Goal: Information Seeking & Learning: Learn about a topic

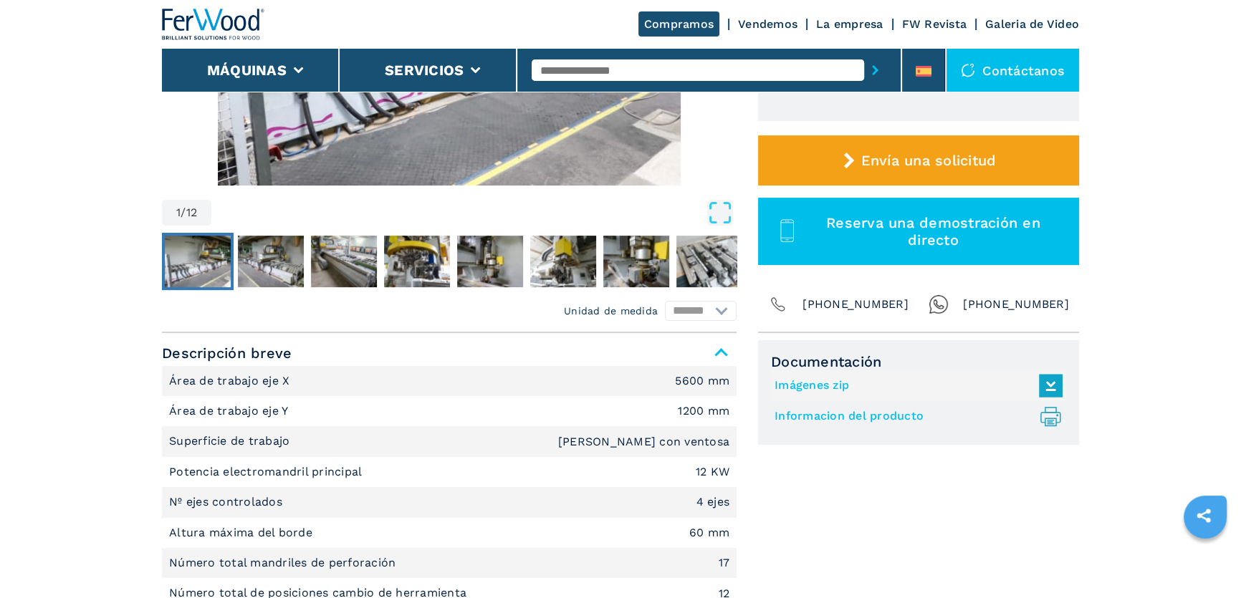
scroll to position [390, 0]
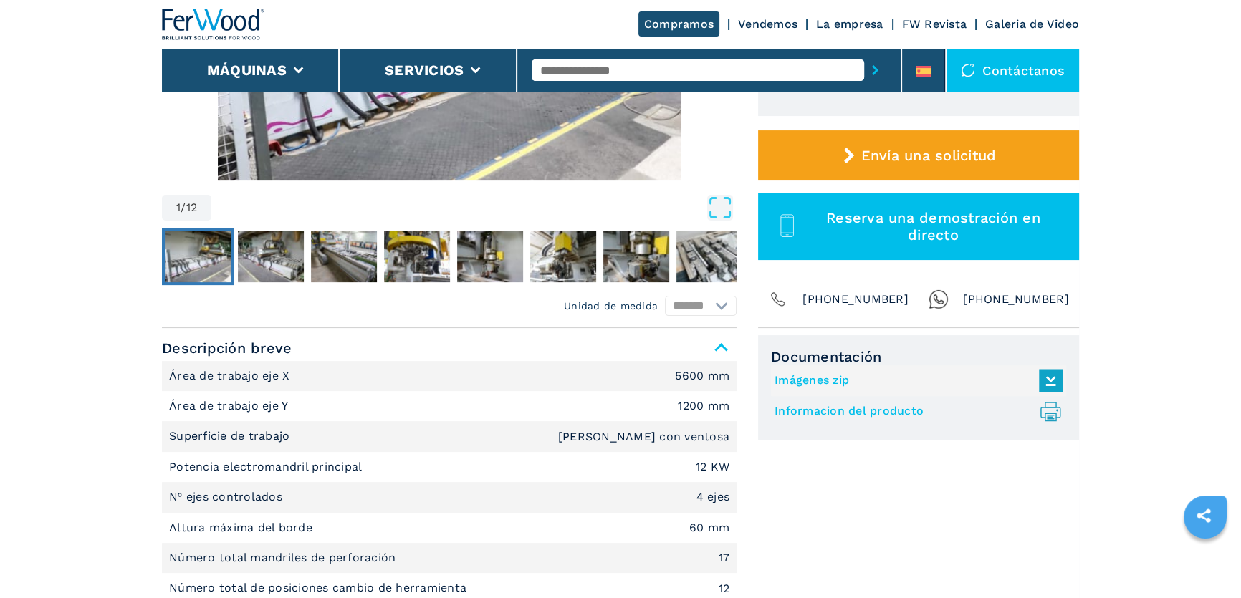
click at [186, 259] on img "Go to Slide 1" at bounding box center [198, 257] width 66 height 52
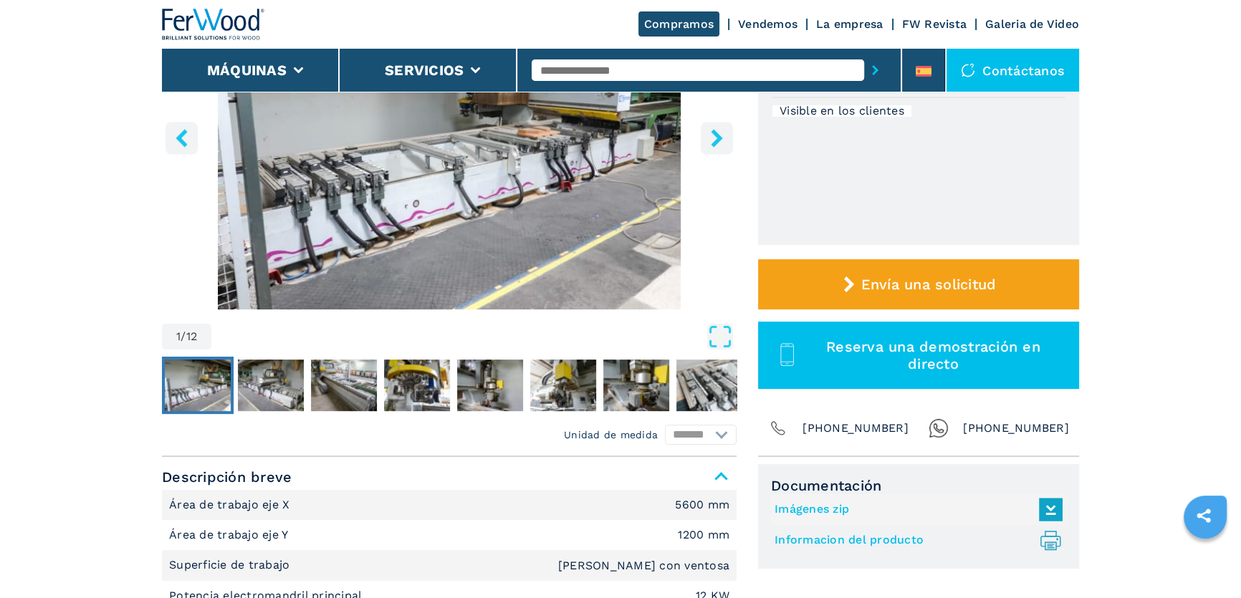
scroll to position [260, 0]
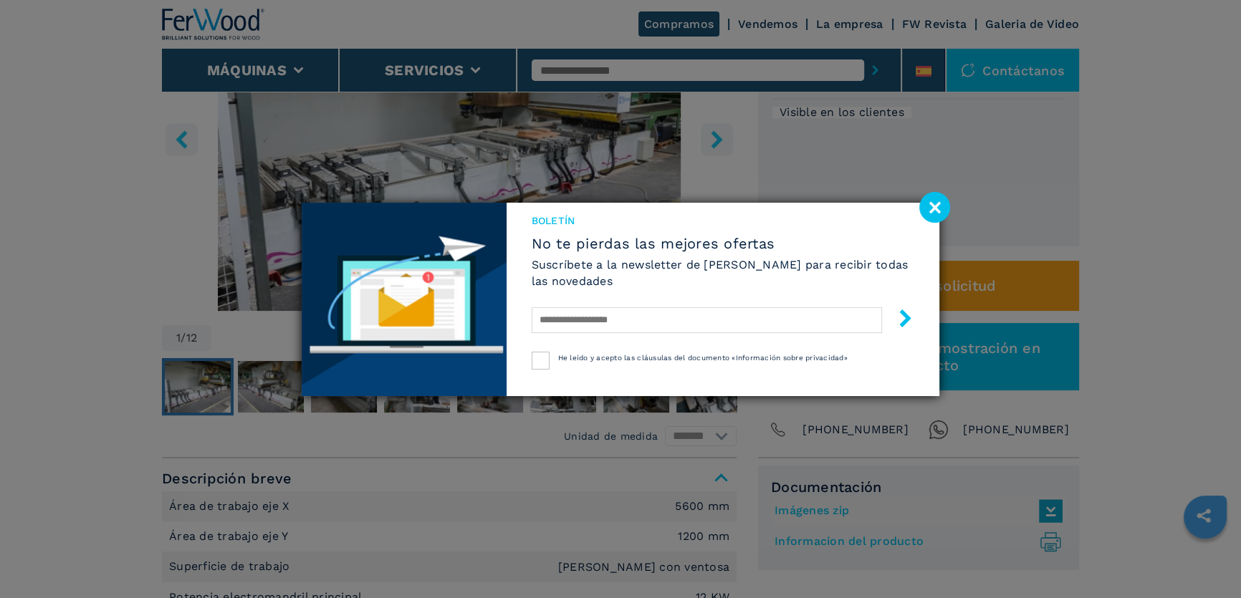
click at [934, 205] on image at bounding box center [934, 207] width 31 height 31
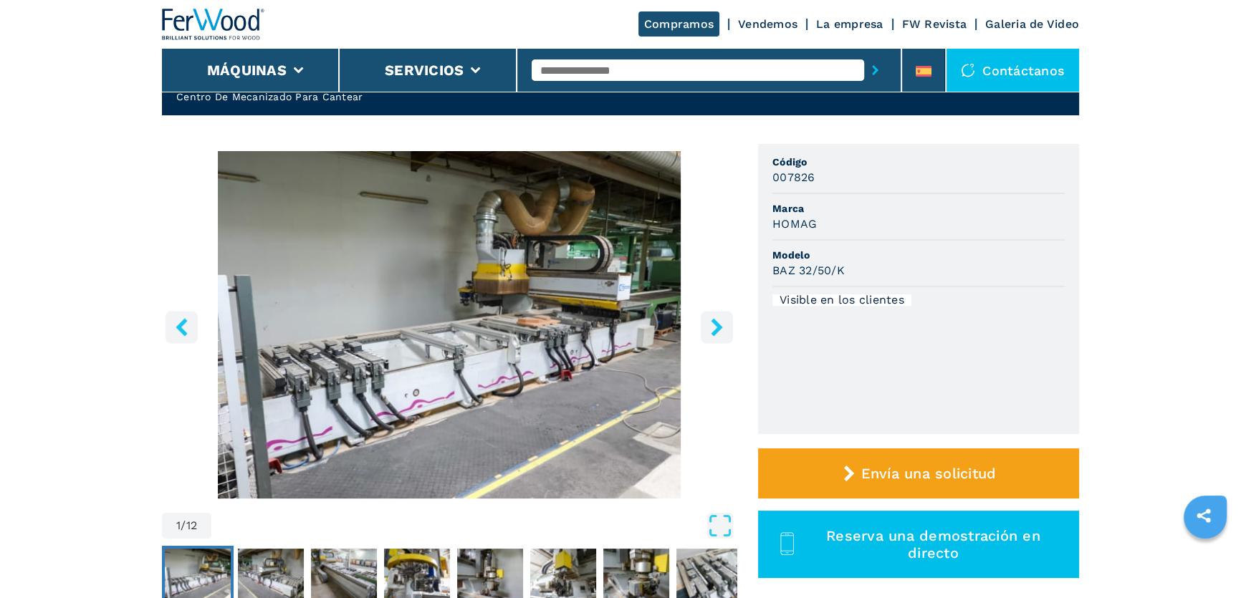
scroll to position [64, 0]
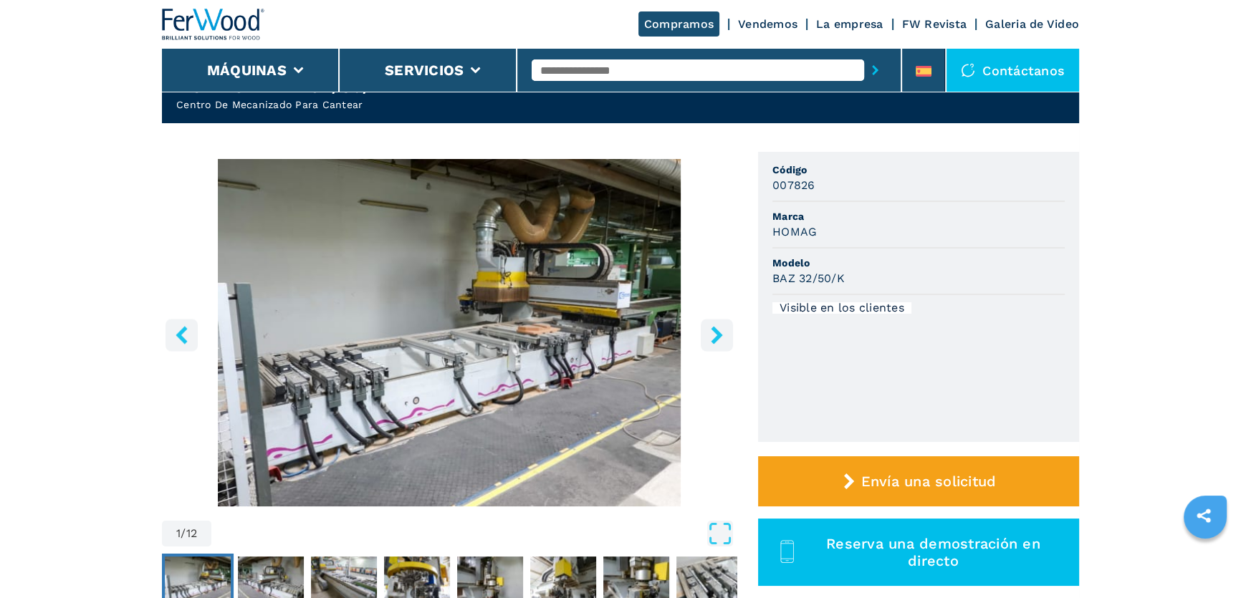
click at [718, 335] on icon "right-button" at bounding box center [716, 335] width 11 height 18
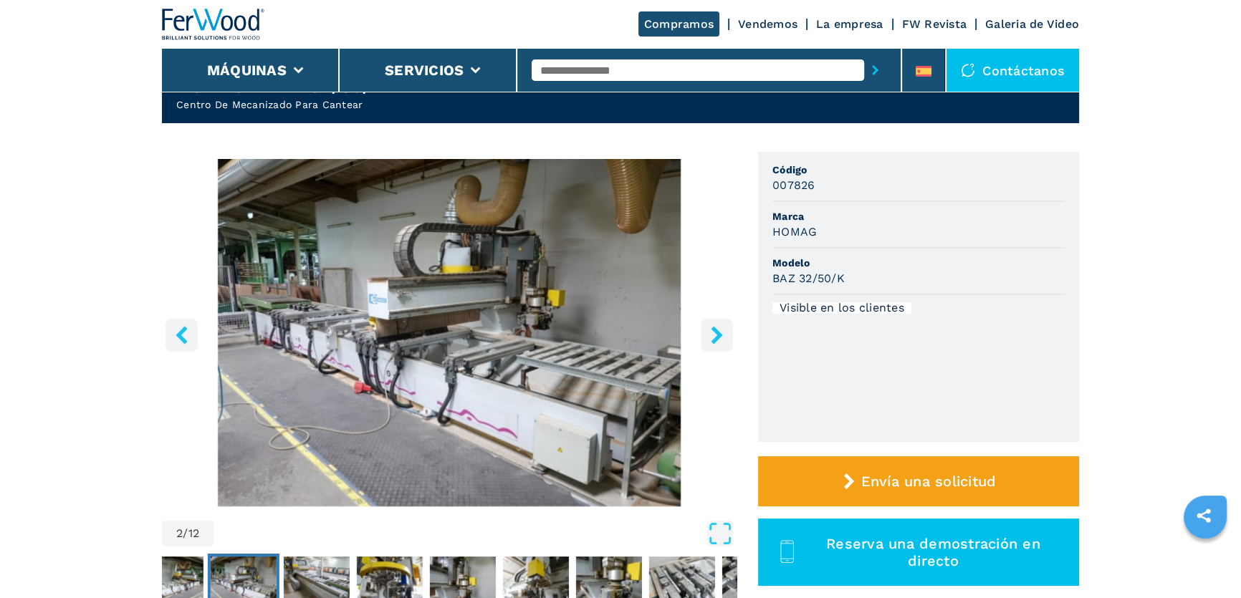
click at [716, 328] on icon "right-button" at bounding box center [717, 335] width 18 height 18
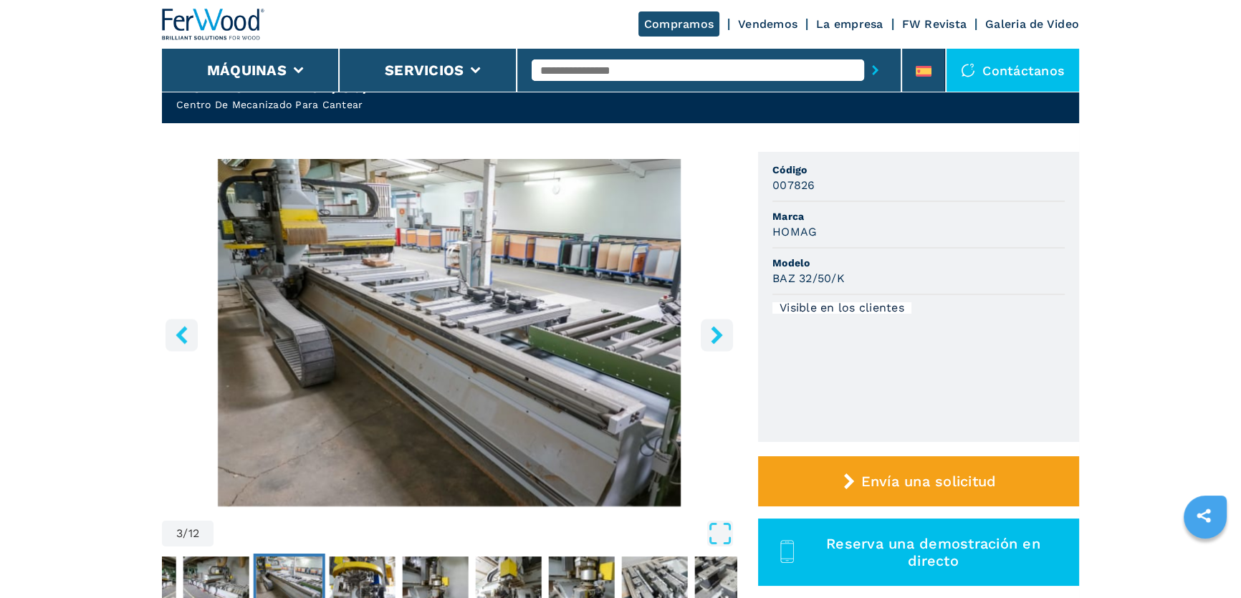
click at [716, 328] on icon "right-button" at bounding box center [717, 335] width 18 height 18
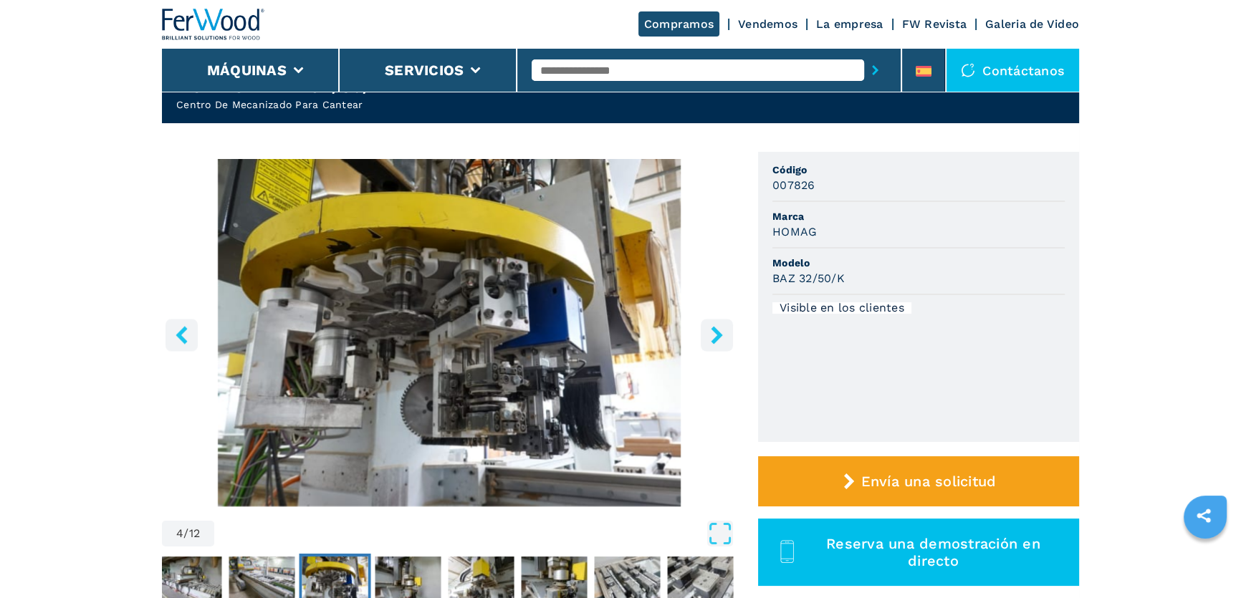
click at [717, 331] on icon "right-button" at bounding box center [716, 335] width 11 height 18
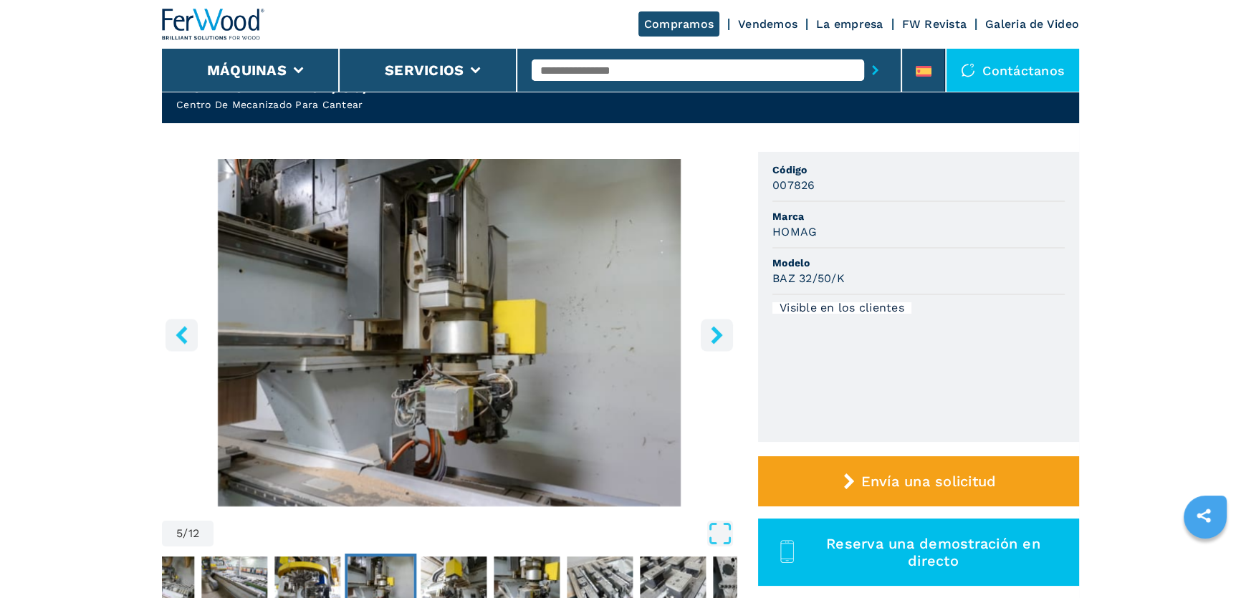
click at [717, 331] on icon "right-button" at bounding box center [716, 335] width 11 height 18
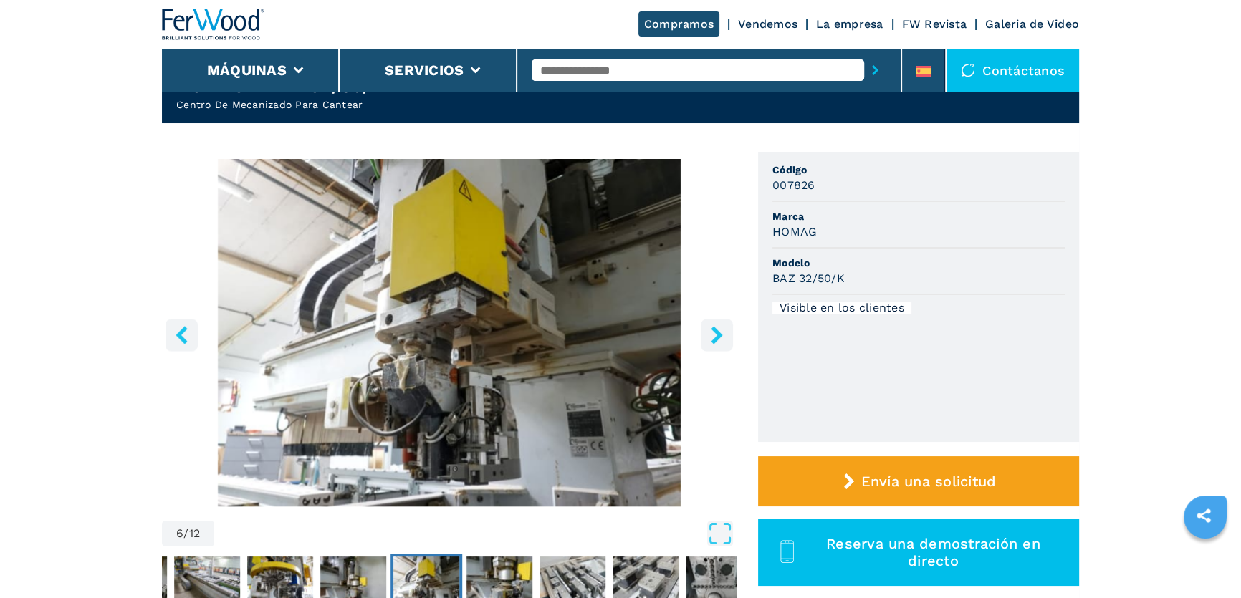
click at [716, 332] on icon "right-button" at bounding box center [716, 335] width 11 height 18
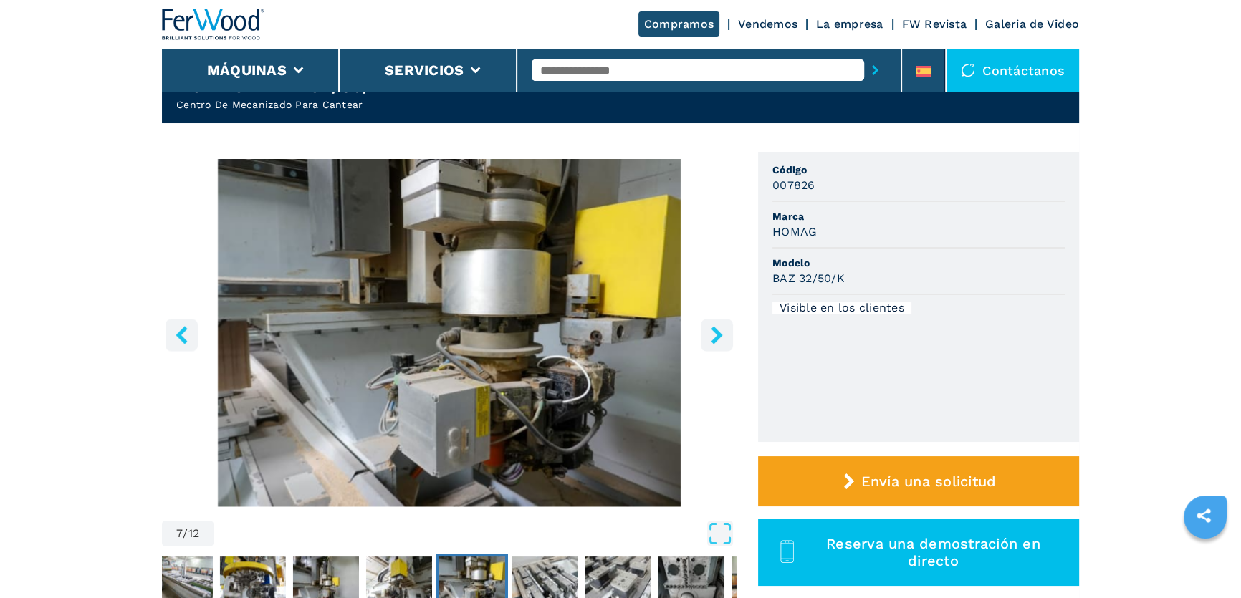
click at [716, 332] on icon "right-button" at bounding box center [716, 335] width 11 height 18
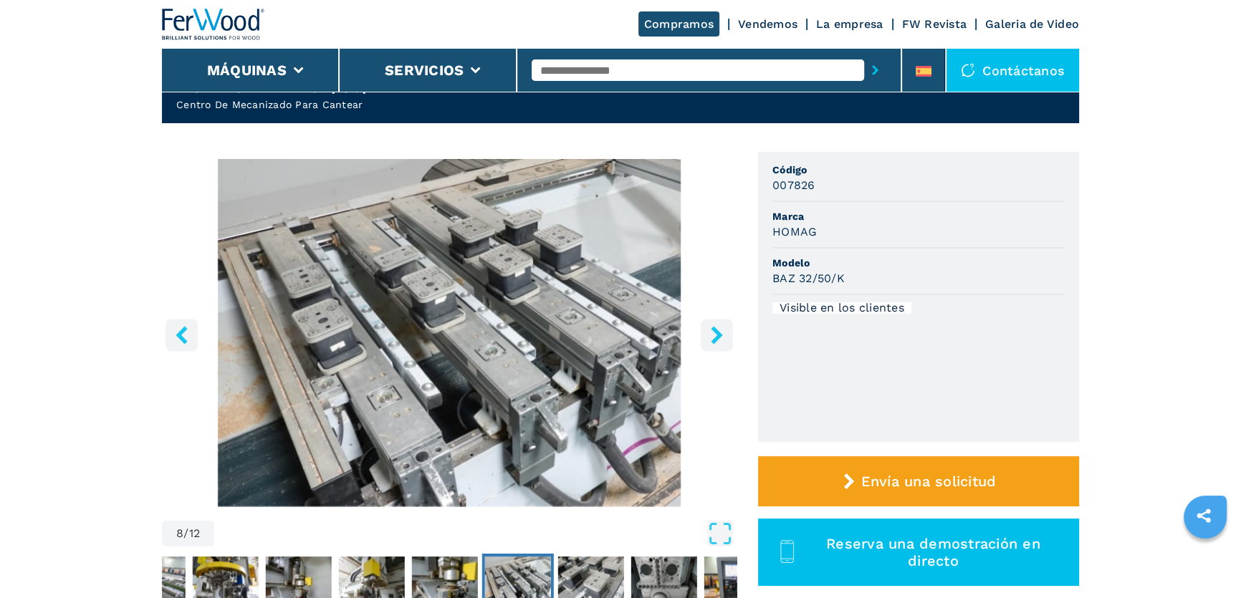
click at [716, 332] on icon "right-button" at bounding box center [716, 335] width 11 height 18
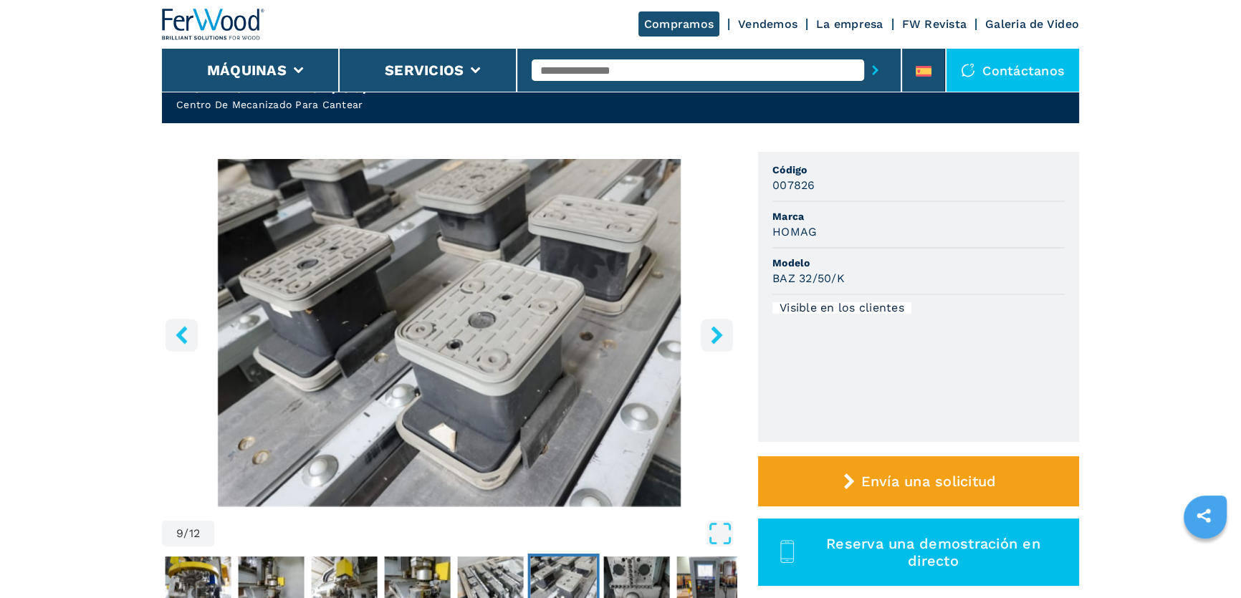
click at [716, 332] on icon "right-button" at bounding box center [716, 335] width 11 height 18
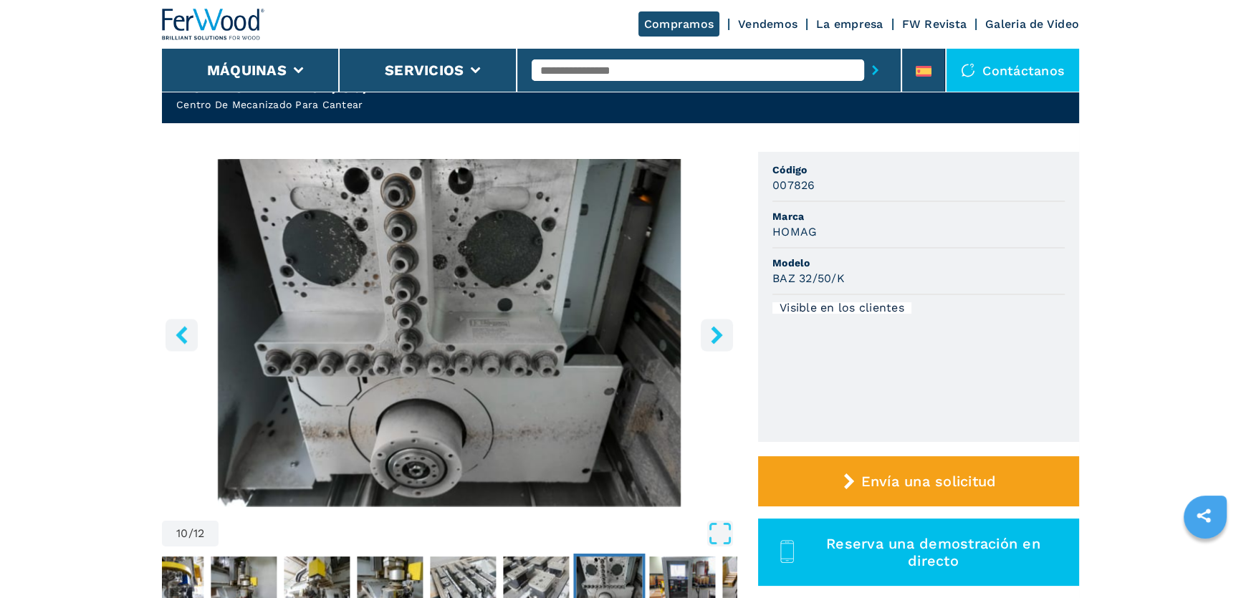
click at [716, 332] on icon "right-button" at bounding box center [716, 335] width 11 height 18
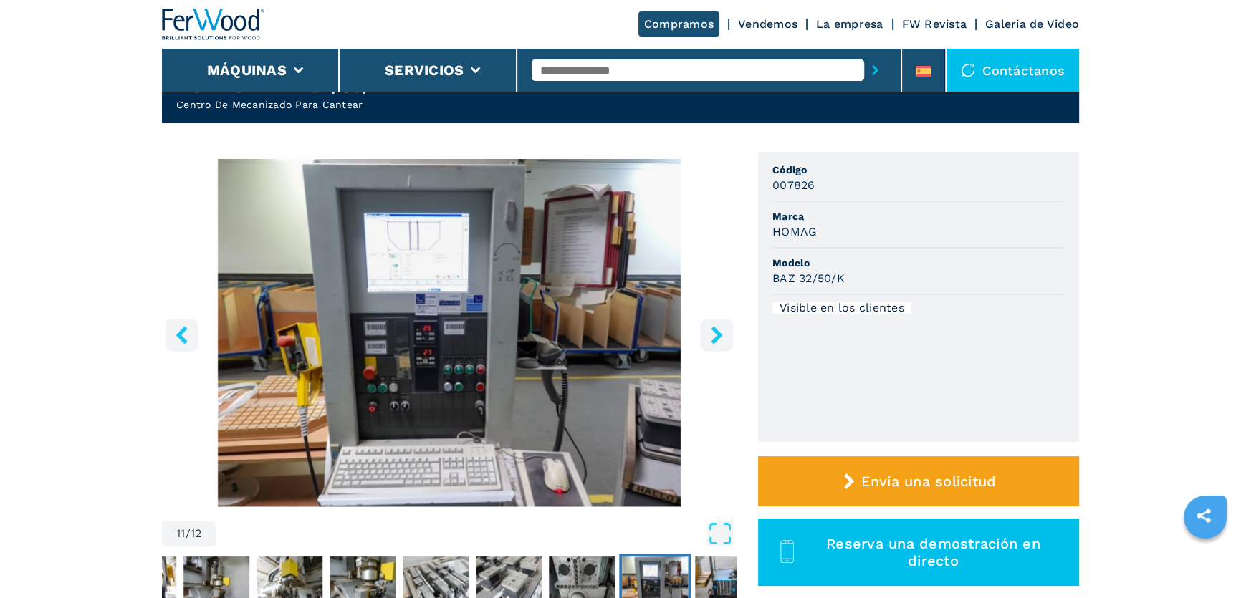
click at [719, 330] on icon "right-button" at bounding box center [717, 335] width 18 height 18
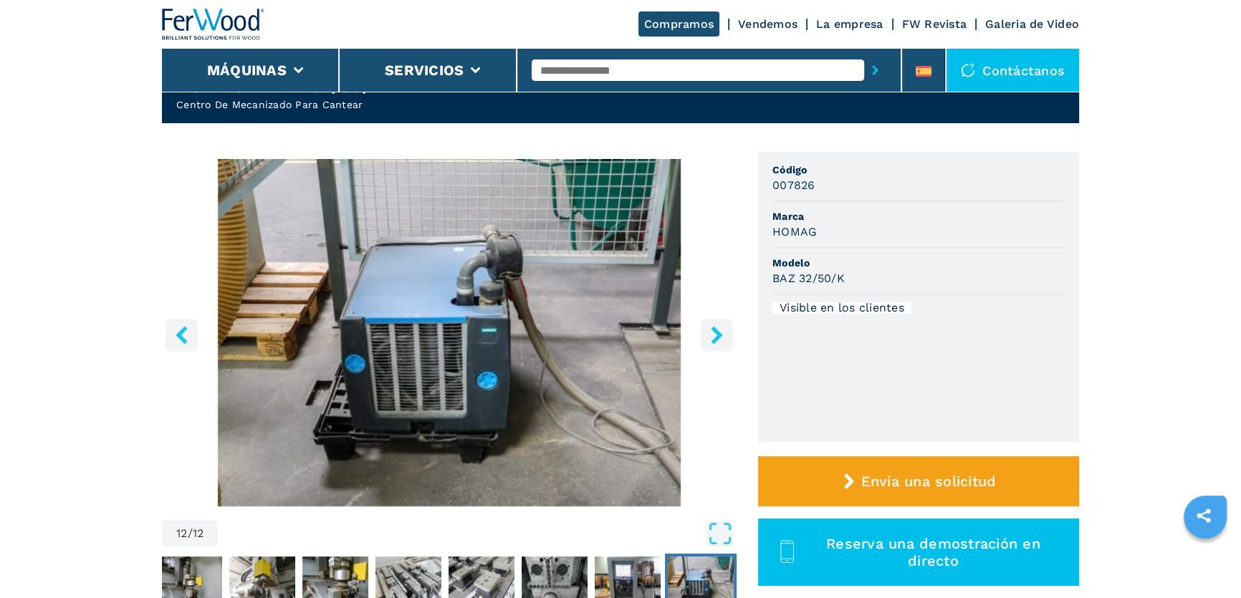
click at [719, 330] on icon "right-button" at bounding box center [717, 335] width 18 height 18
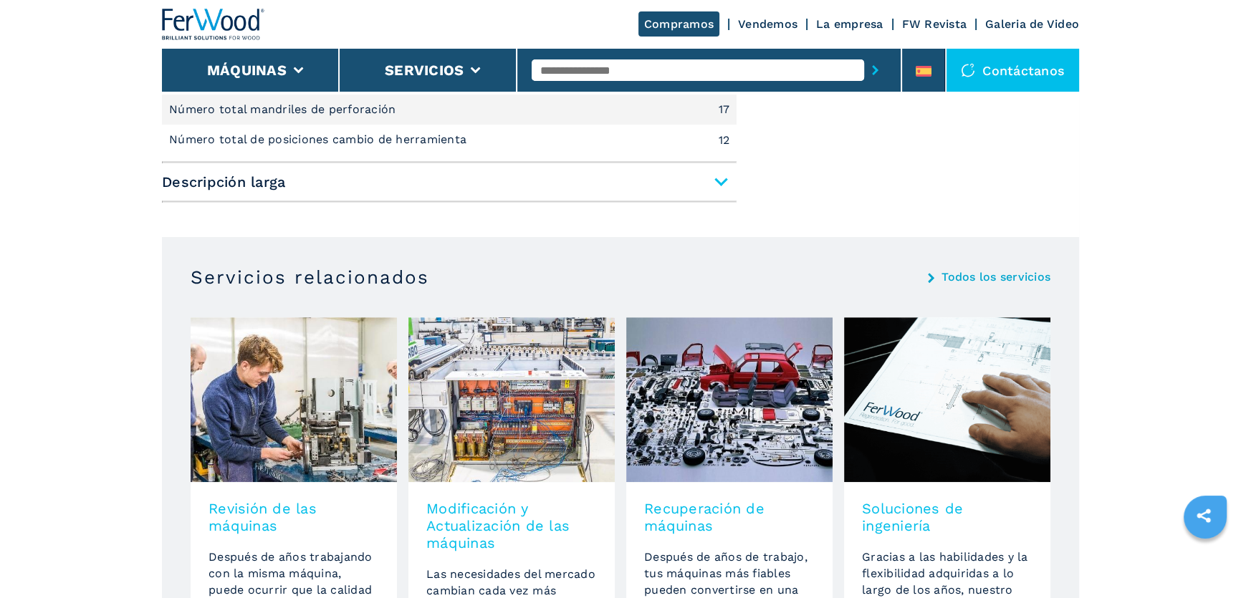
scroll to position [846, 0]
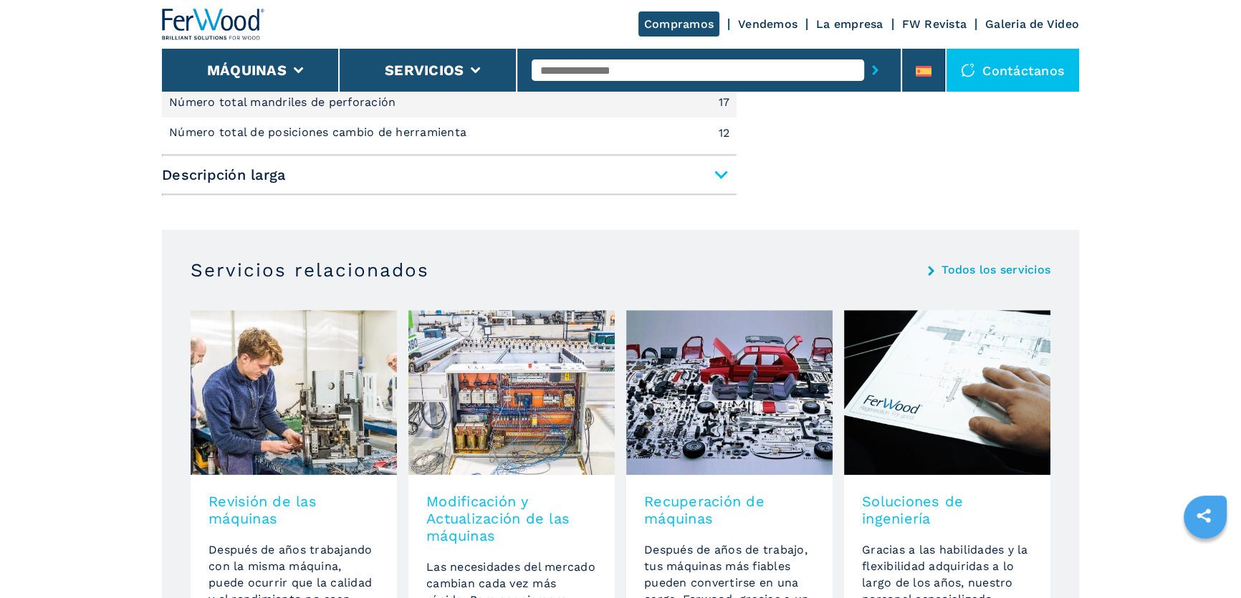
click at [715, 173] on span "Descripción larga" at bounding box center [449, 175] width 575 height 26
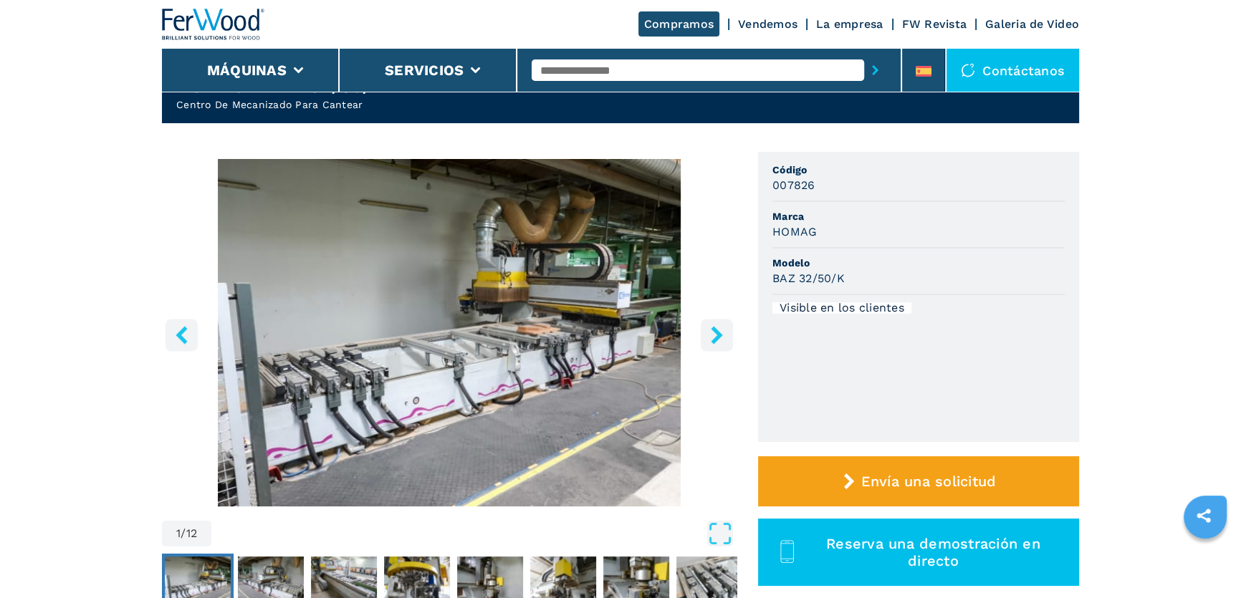
scroll to position [0, 0]
